Goal: Complete application form

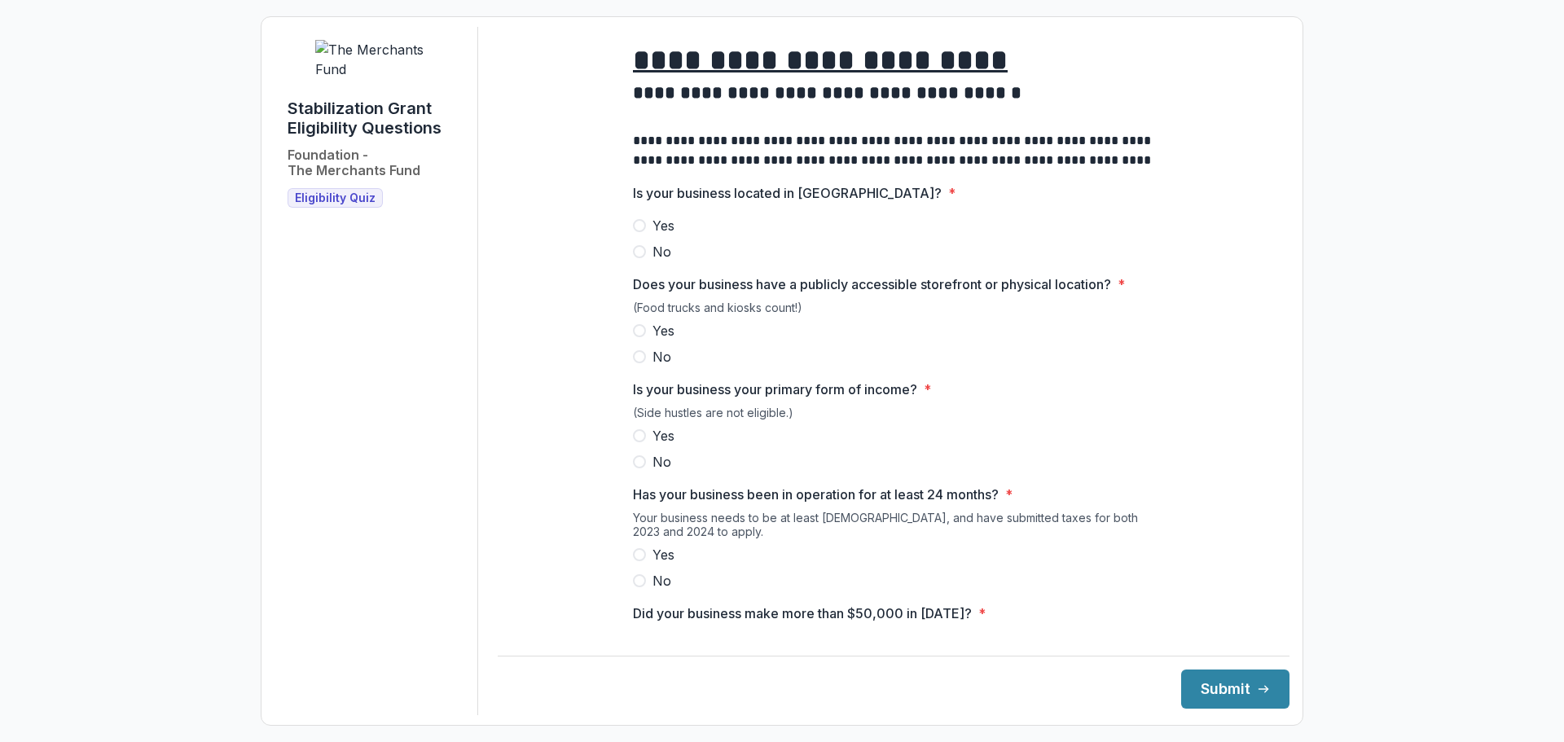
click at [638, 232] on span at bounding box center [639, 225] width 13 height 13
click at [640, 337] on span at bounding box center [639, 330] width 13 height 13
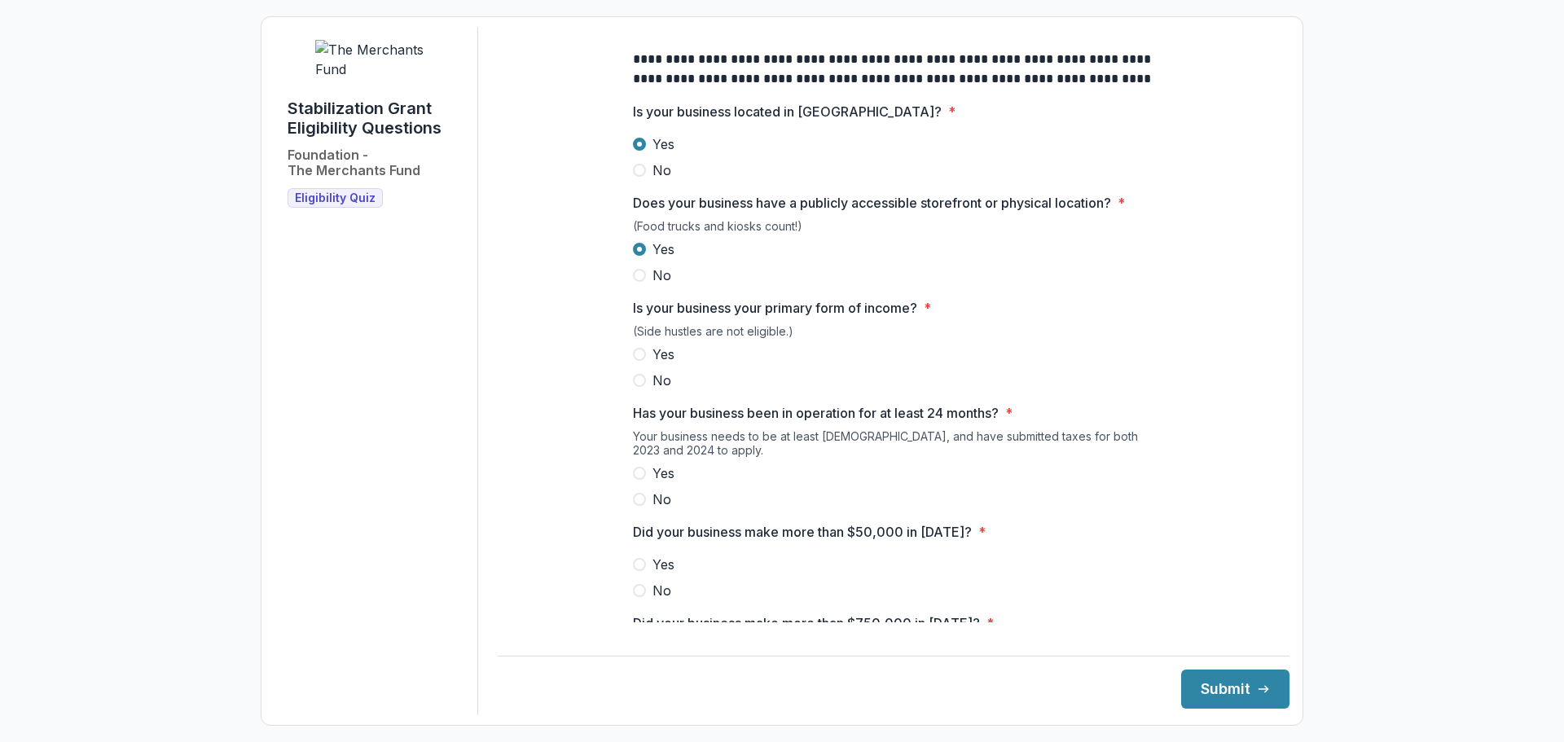
scroll to position [163, 0]
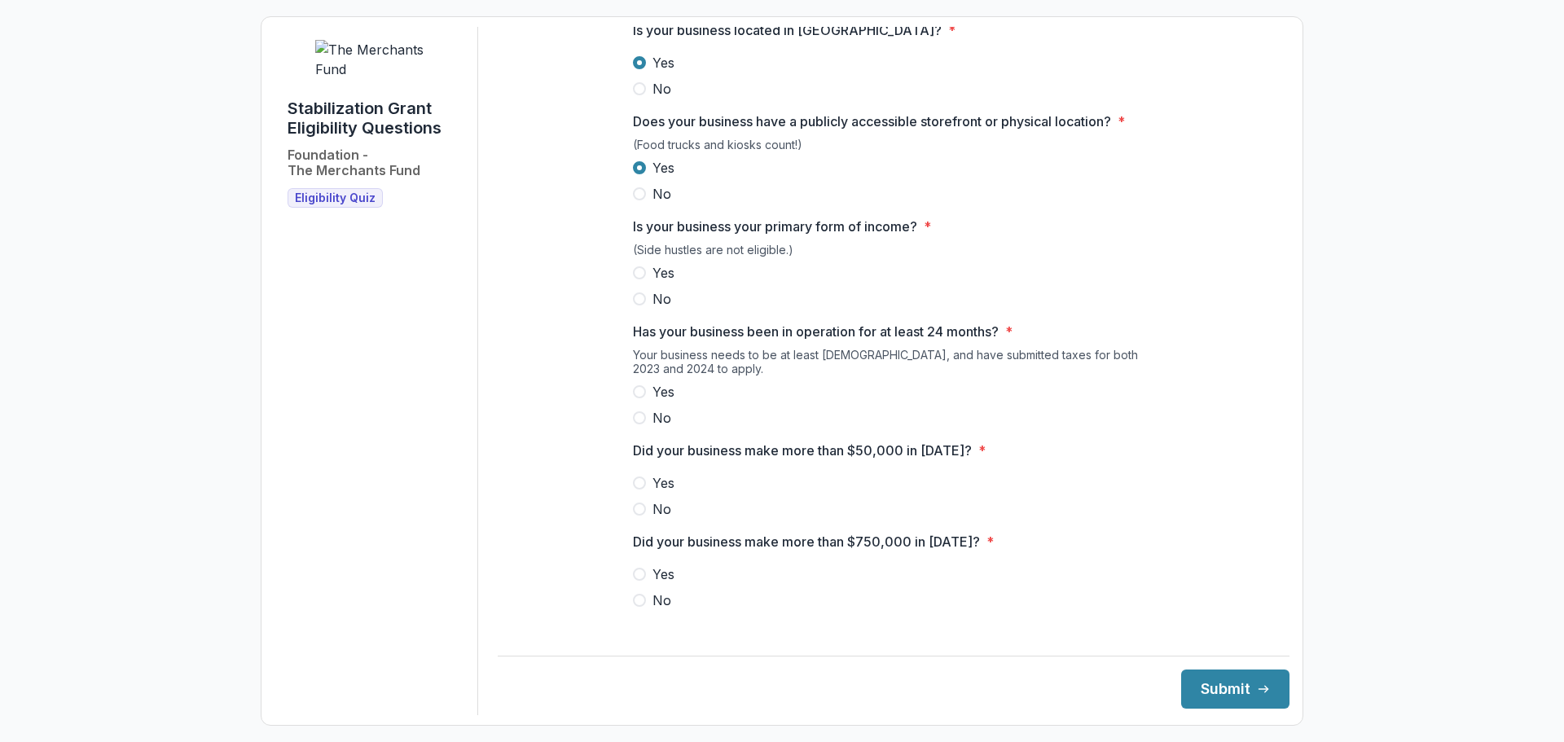
click at [640, 279] on span at bounding box center [639, 272] width 13 height 13
click at [644, 402] on label "Yes" at bounding box center [893, 392] width 521 height 20
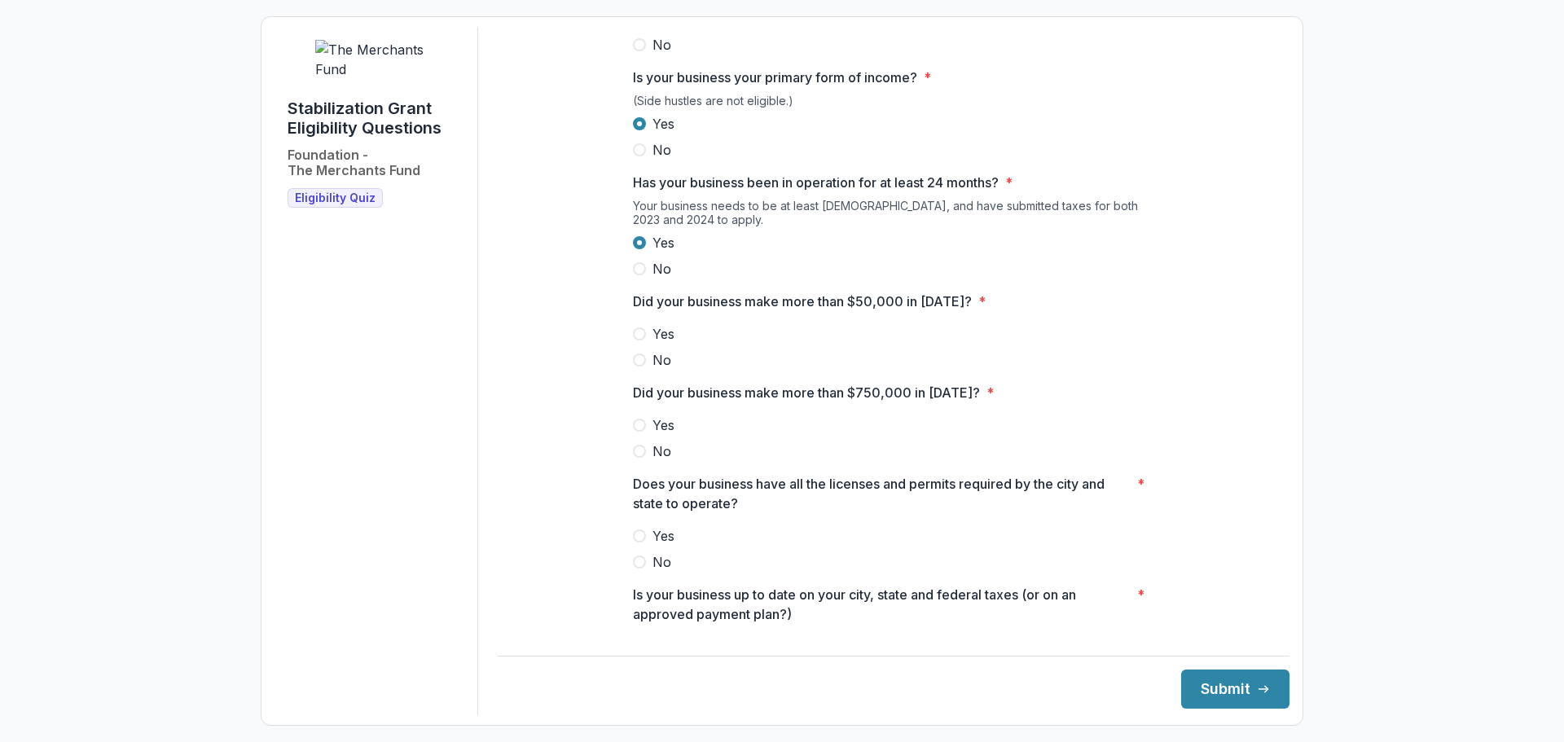
scroll to position [326, 0]
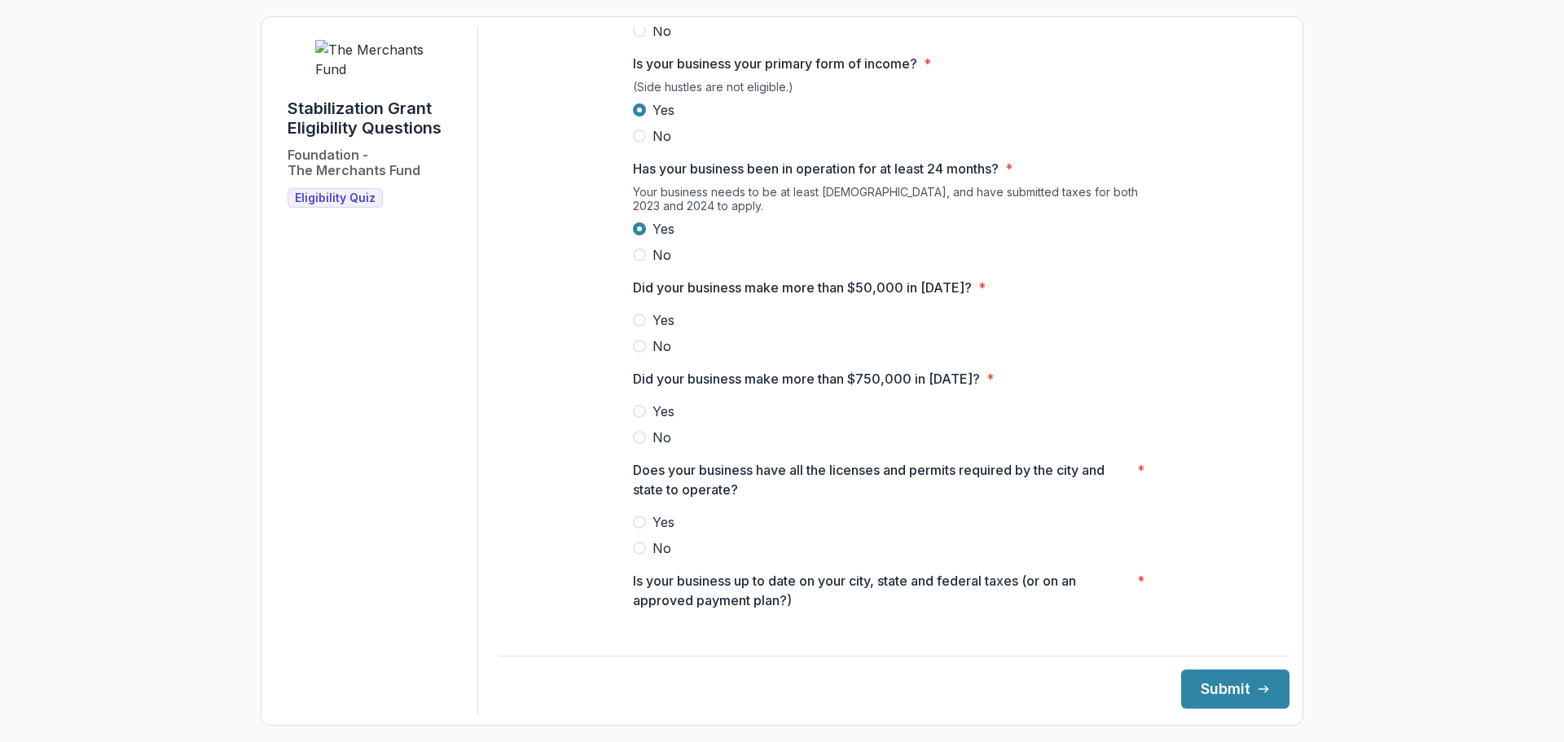
click at [637, 327] on span at bounding box center [639, 320] width 13 height 13
click at [640, 444] on span at bounding box center [639, 437] width 13 height 13
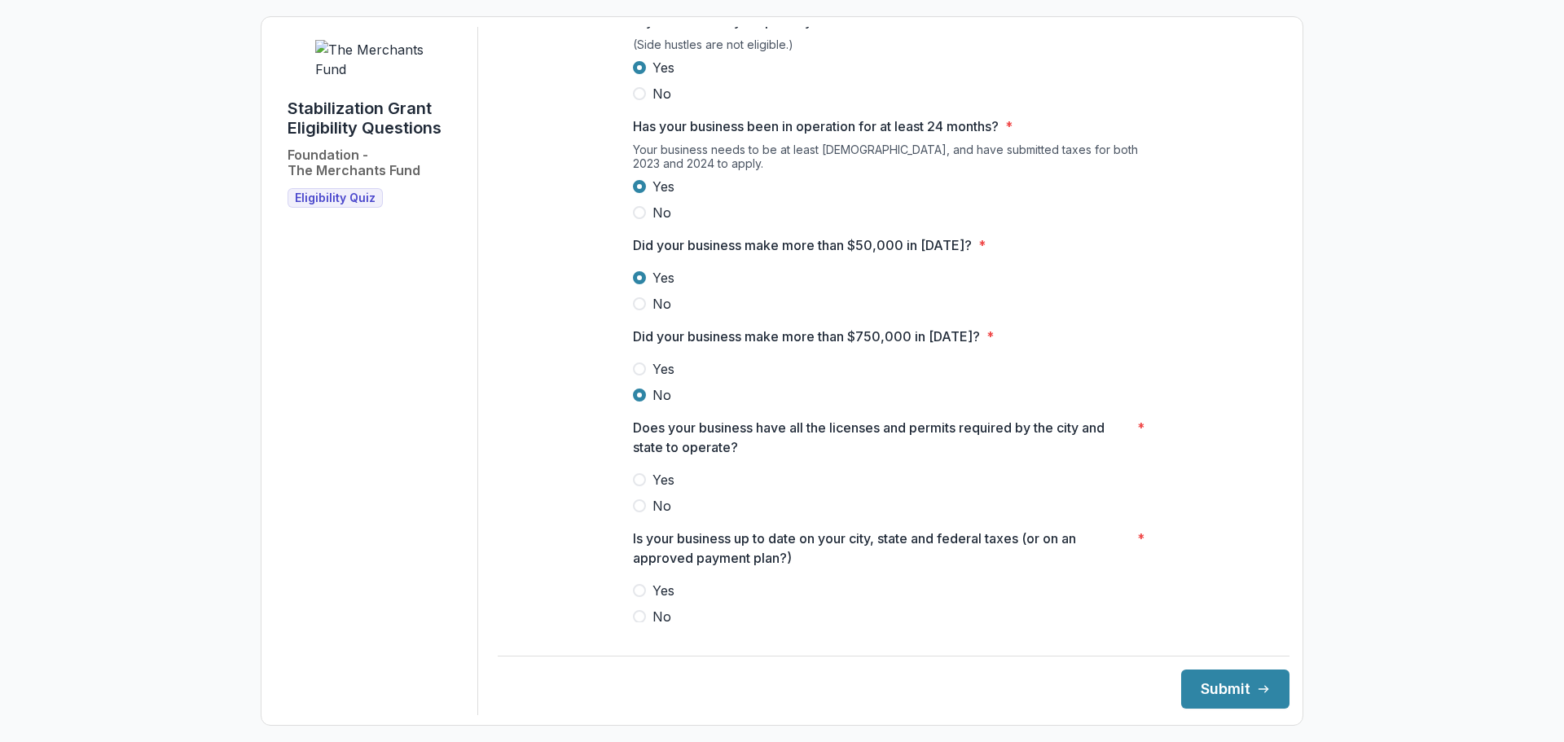
scroll to position [407, 0]
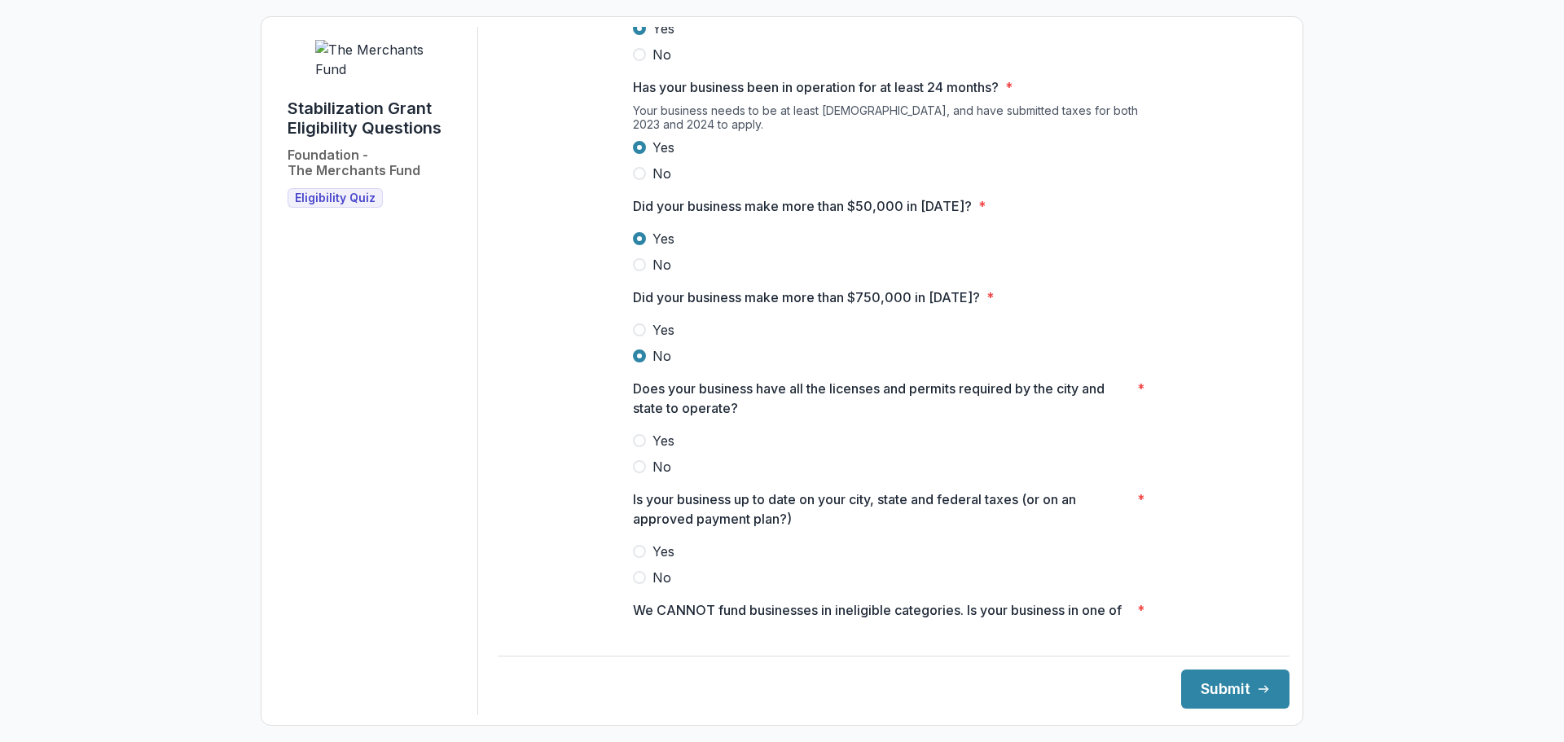
click at [640, 447] on span at bounding box center [639, 440] width 13 height 13
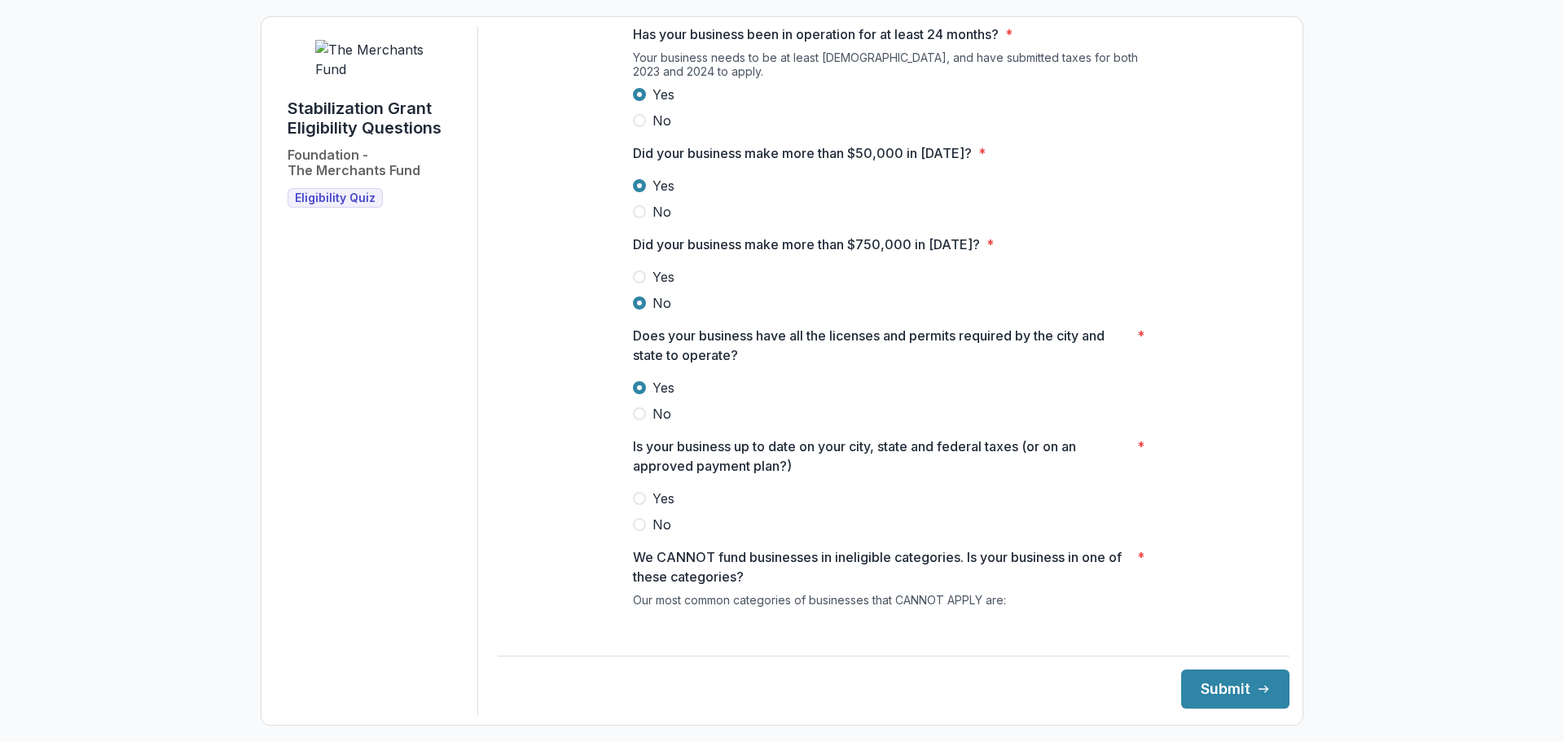
scroll to position [489, 0]
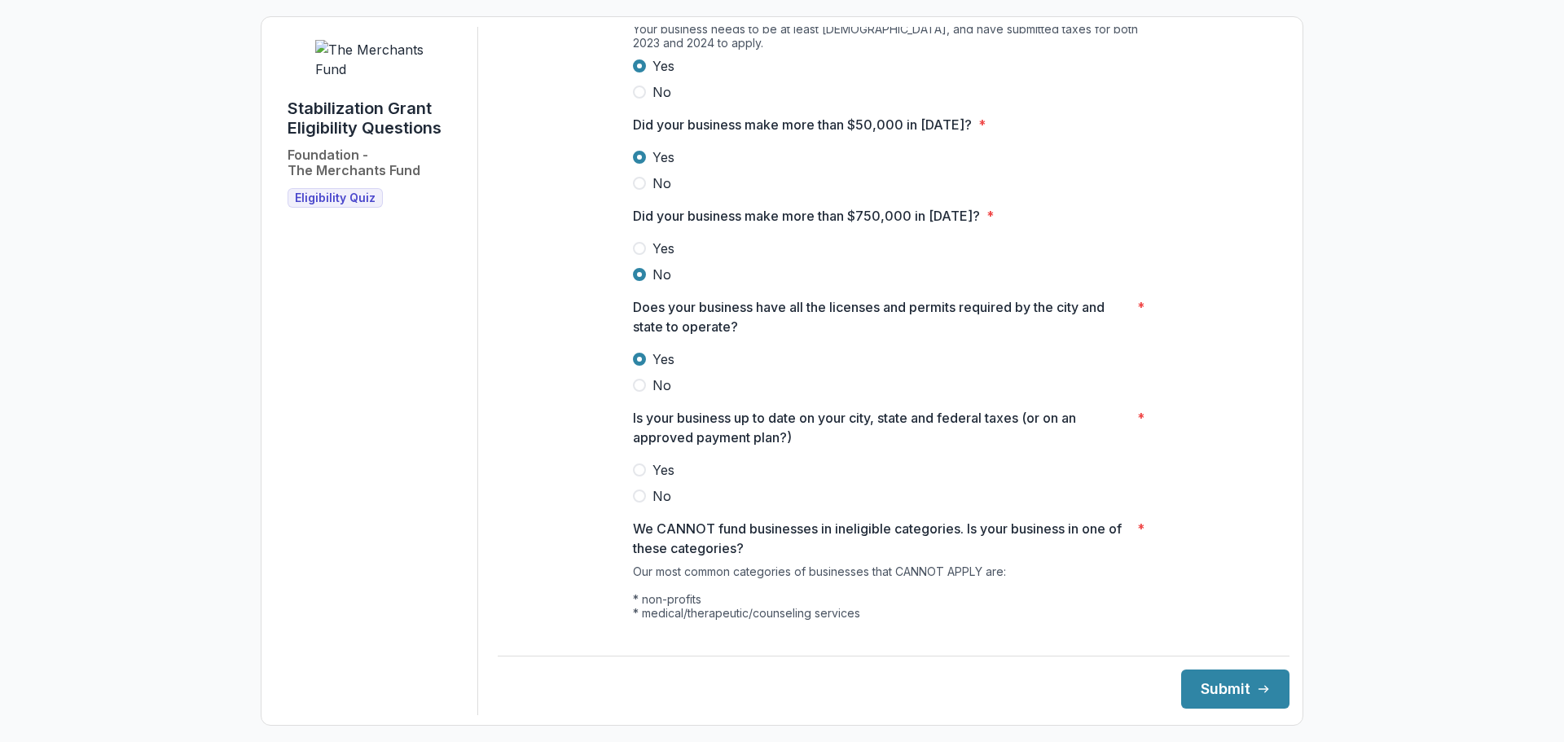
click at [638, 477] on span at bounding box center [639, 470] width 13 height 13
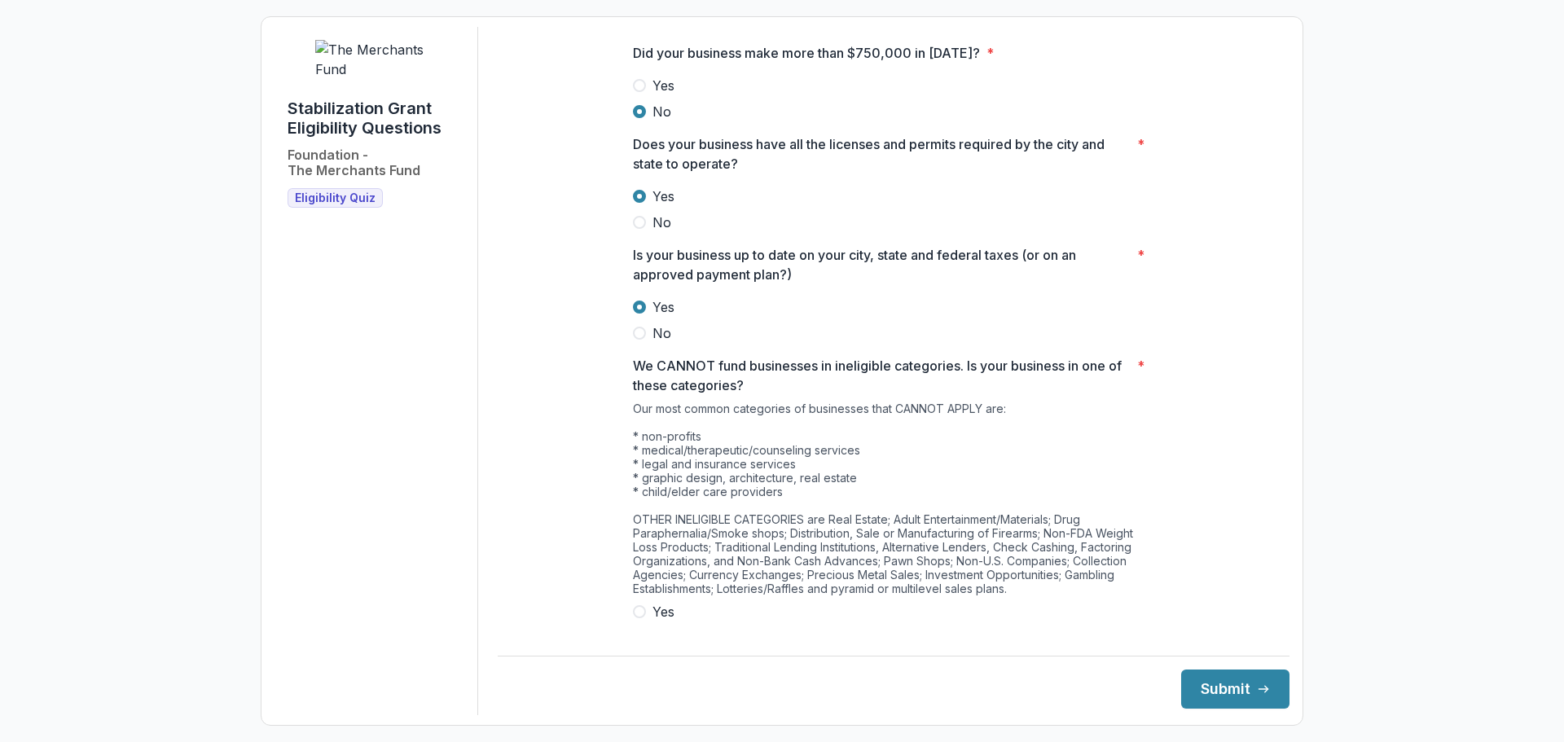
scroll to position [703, 0]
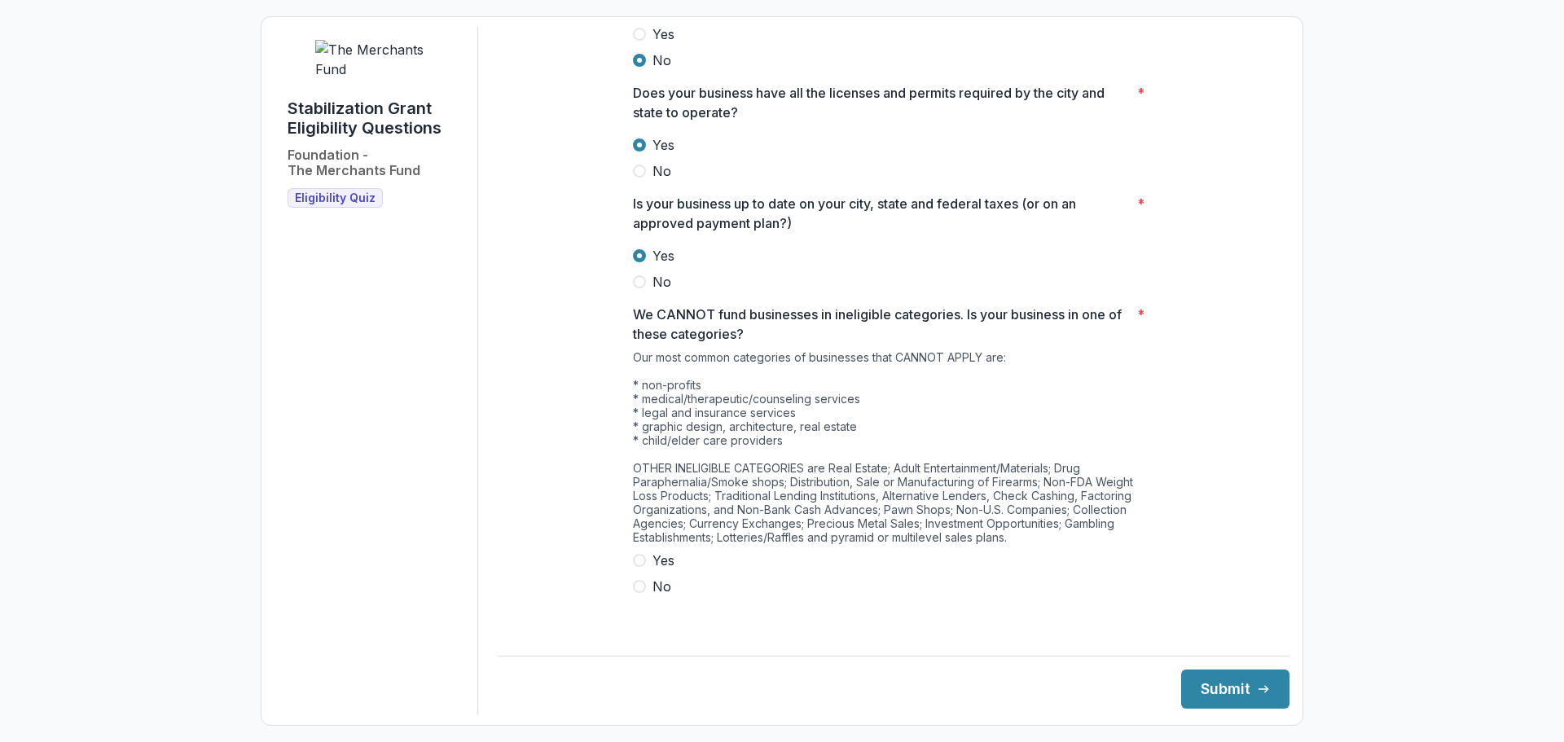
click at [641, 593] on span at bounding box center [639, 586] width 13 height 13
click at [1208, 683] on button "Submit" at bounding box center [1235, 689] width 108 height 39
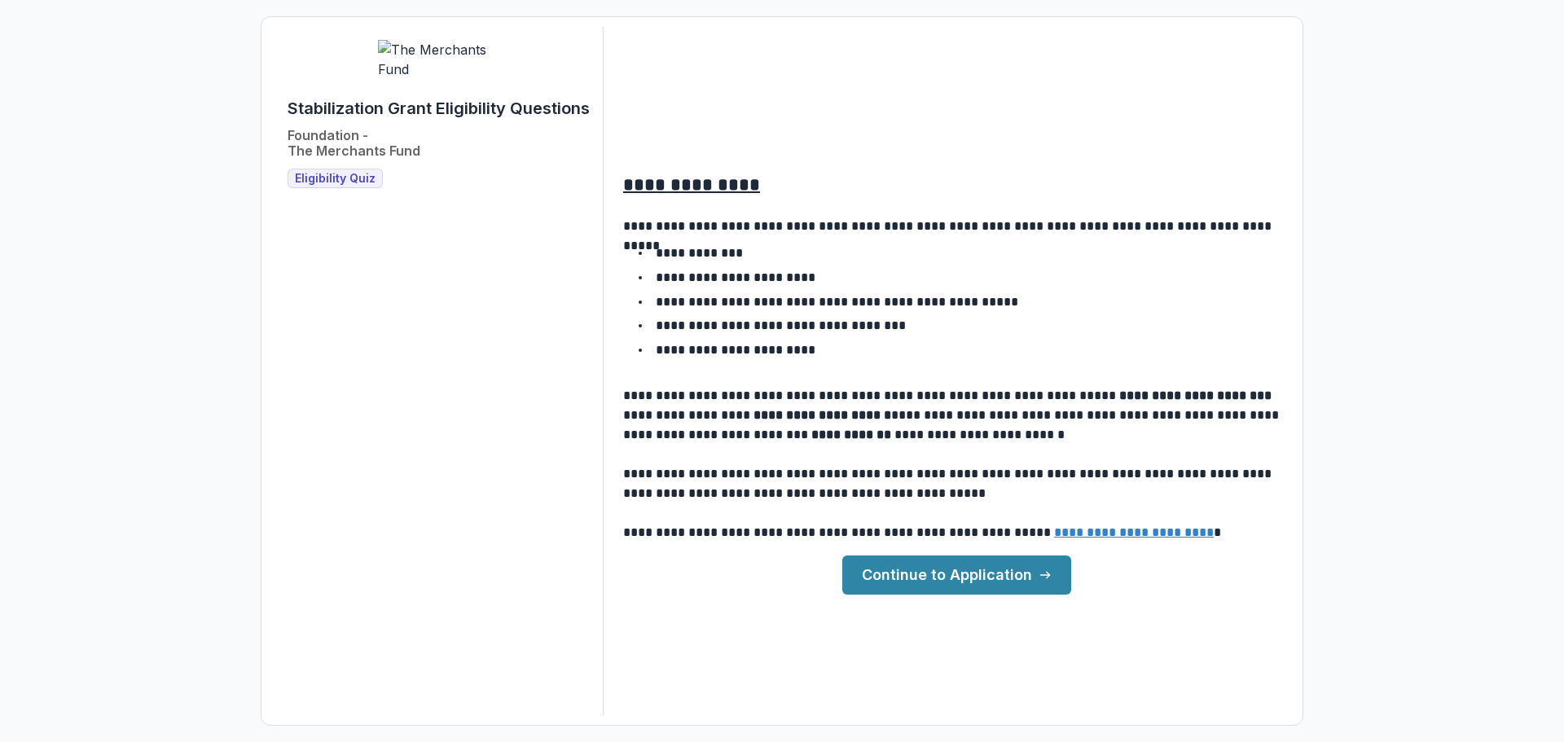
click at [939, 573] on link "Continue to Application" at bounding box center [957, 575] width 229 height 39
